Goal: Task Accomplishment & Management: Manage account settings

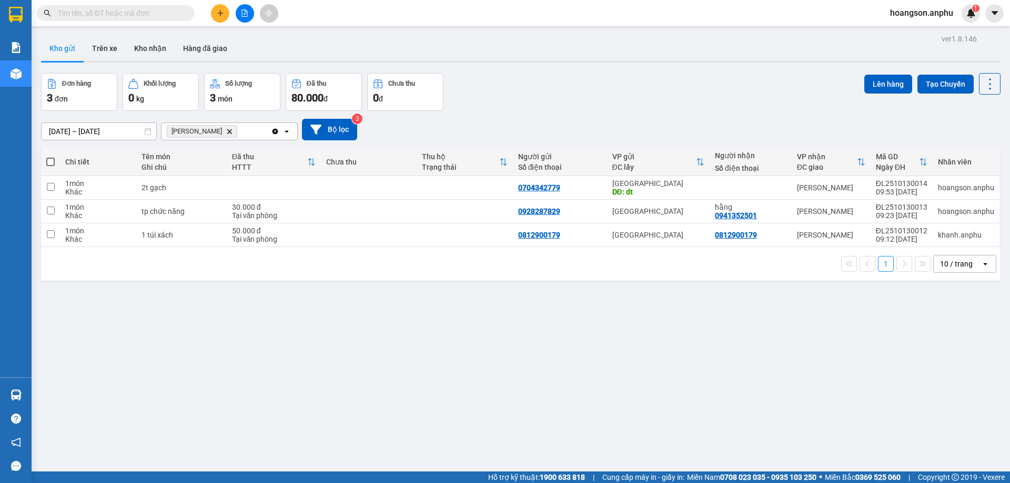
click at [537, 8] on span "hoangson.anphu" at bounding box center [921, 12] width 80 height 13
click at [537, 26] on li "Đăng xuất" at bounding box center [920, 32] width 81 height 17
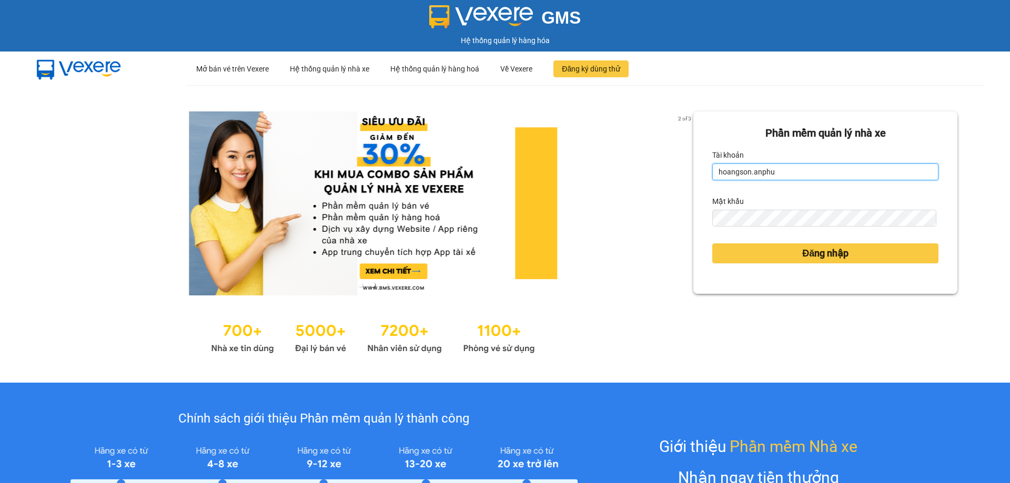
click at [784, 174] on input "hoangson.anphu" at bounding box center [825, 172] width 226 height 17
type input "yen.anphu"
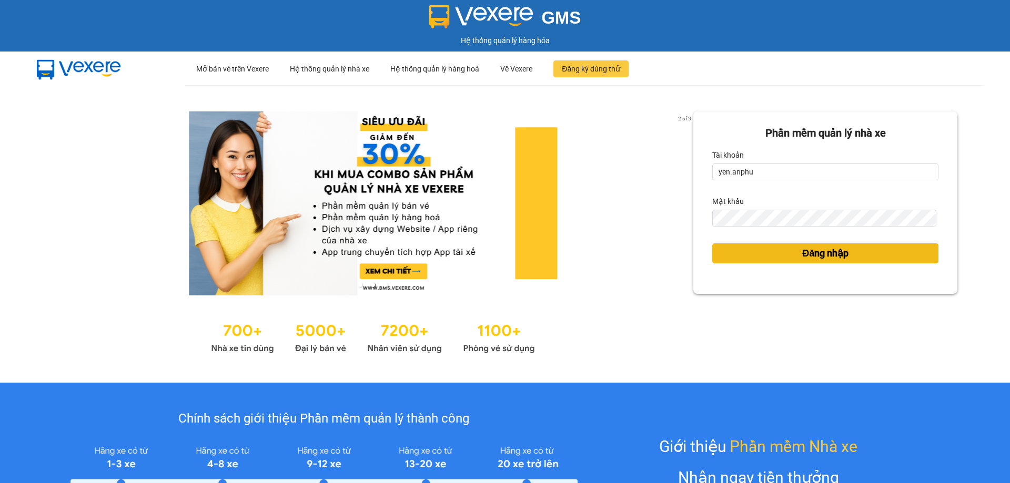
click at [726, 249] on button "Đăng nhập" at bounding box center [825, 253] width 226 height 20
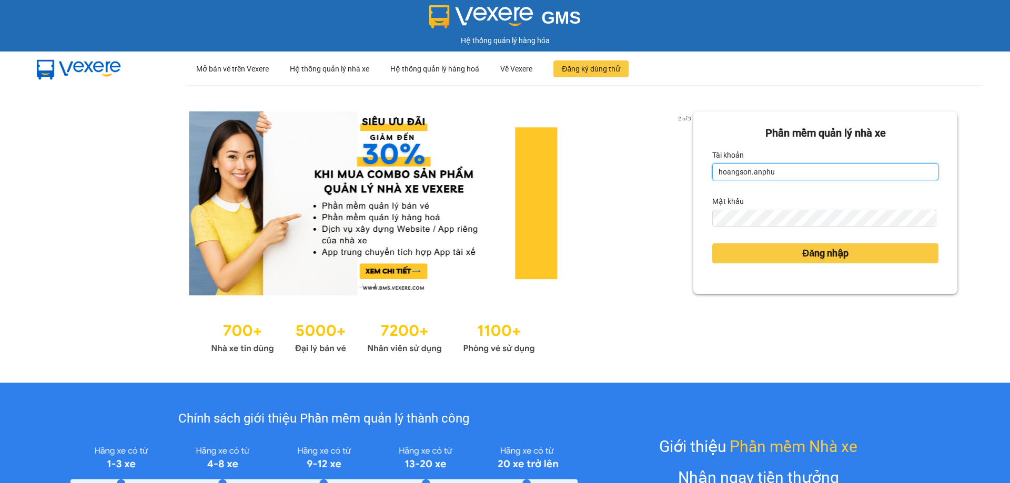
drag, startPoint x: 793, startPoint y: 174, endPoint x: 790, endPoint y: 237, distance: 63.2
click at [537, 174] on input "hoangson.anphu" at bounding box center [825, 172] width 226 height 17
type input "yen.anphu"
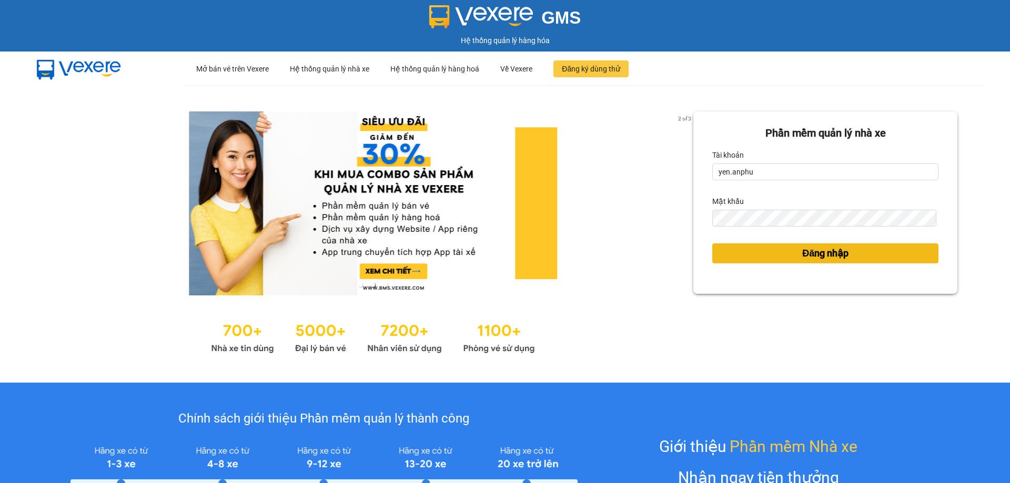
click at [537, 257] on button "Đăng nhập" at bounding box center [825, 253] width 226 height 20
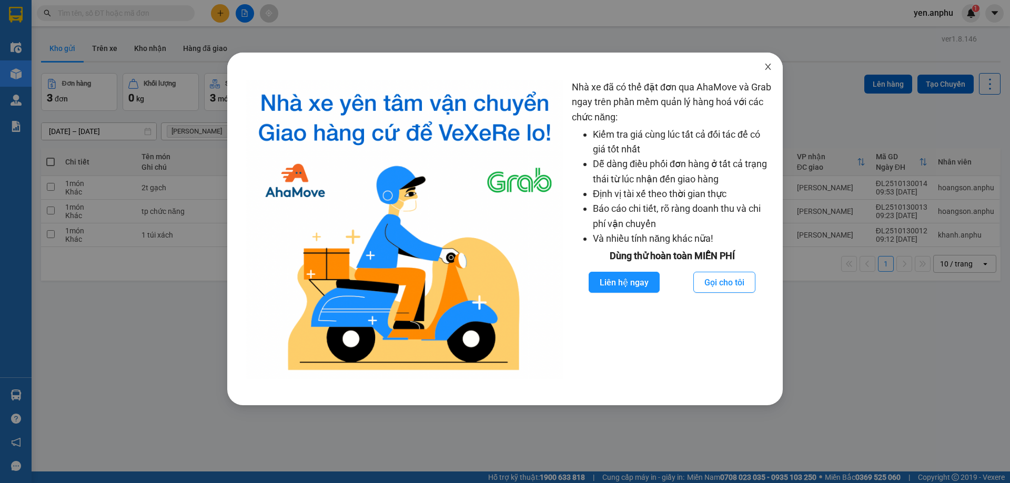
click at [537, 65] on icon "close" at bounding box center [767, 67] width 8 height 8
